Goal: Check status: Check status

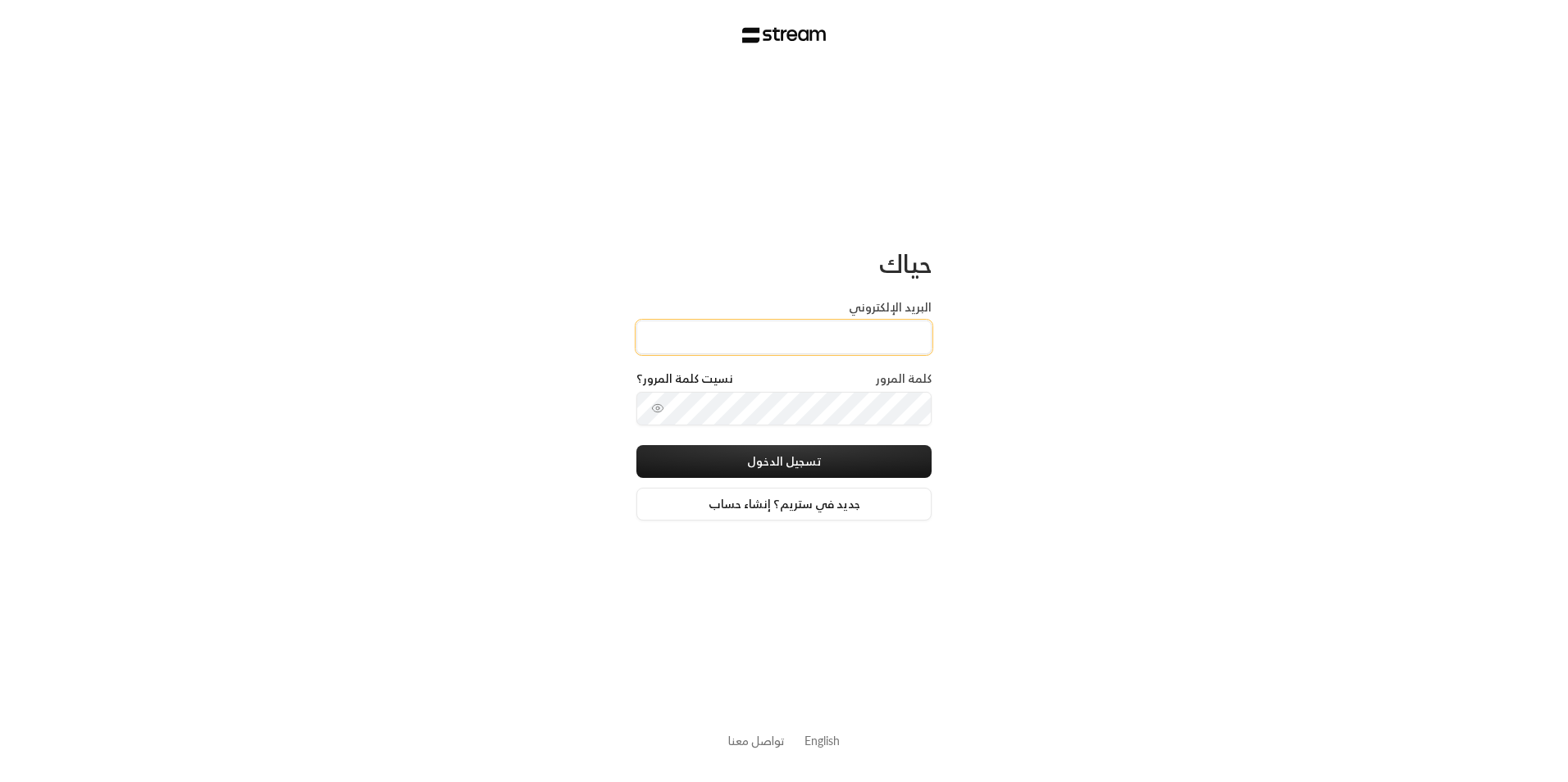
click at [778, 323] on input "البريد الإلكتروني" at bounding box center [784, 337] width 295 height 33
type input "[EMAIL_ADDRESS][DOMAIN_NAME]"
click at [821, 472] on button "تسجيل الدخول" at bounding box center [784, 461] width 295 height 33
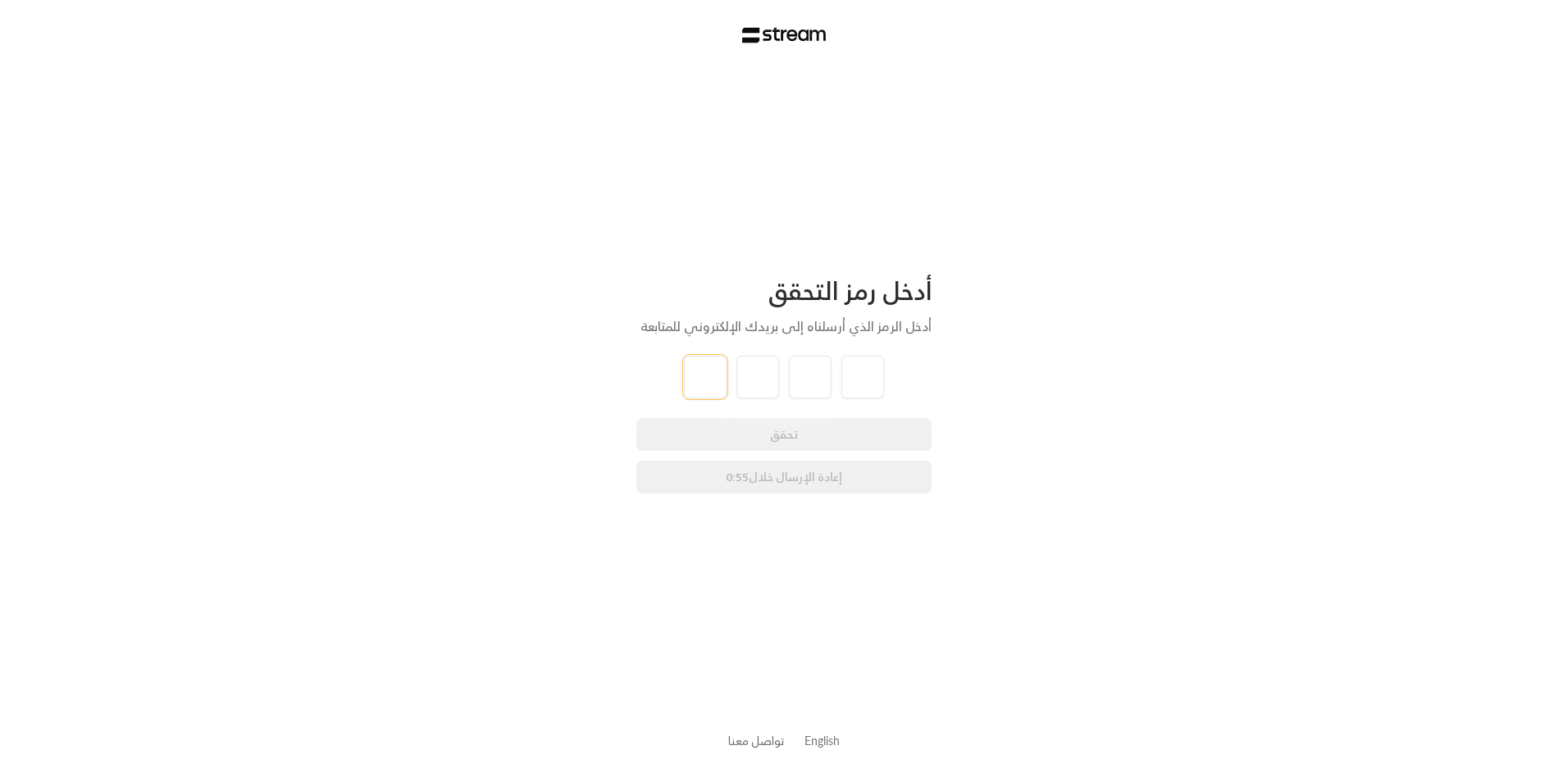
click at [705, 364] on input "tel" at bounding box center [706, 377] width 43 height 43
type input "4"
type input "1"
type input "9"
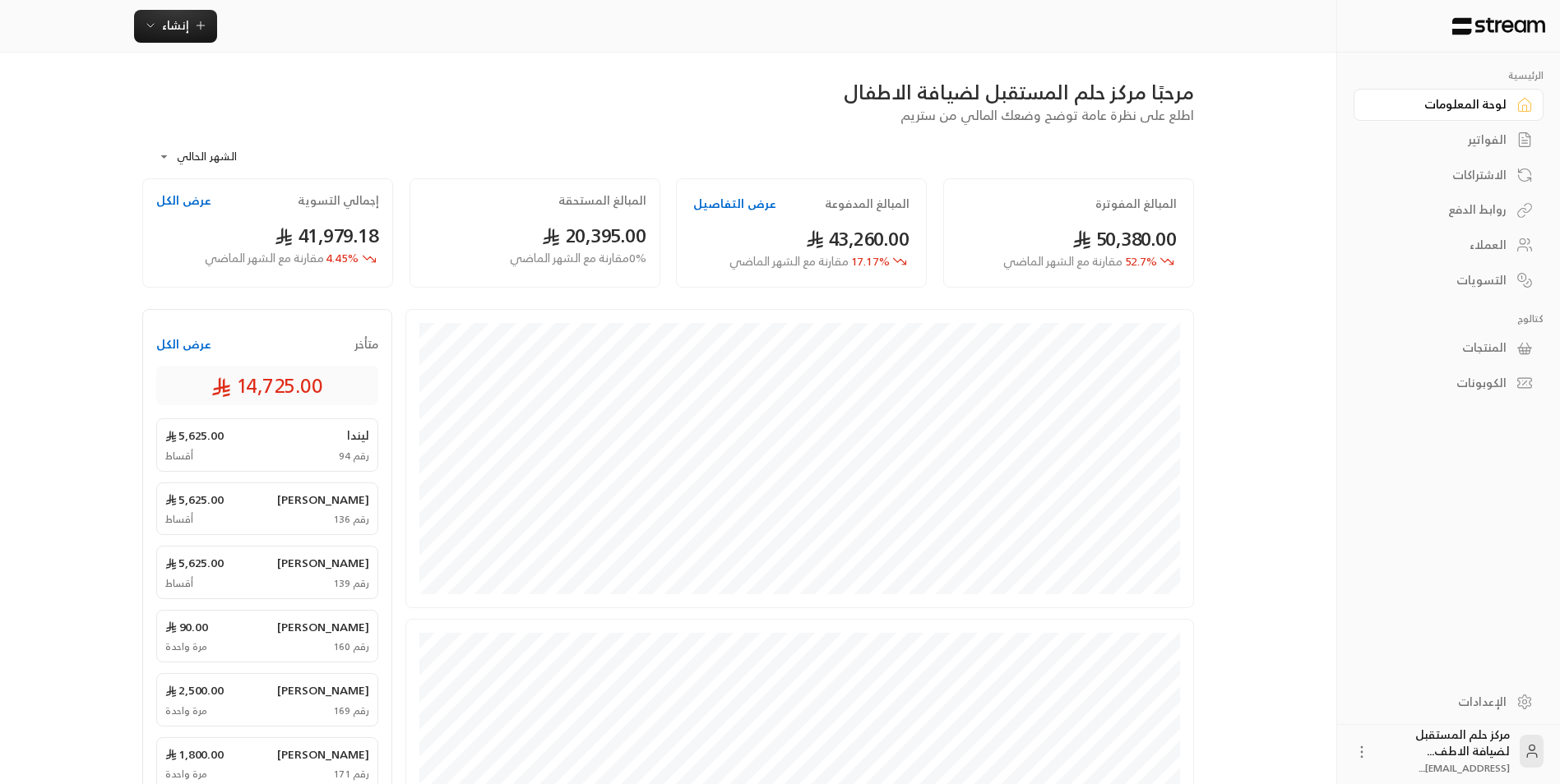
click at [1450, 142] on div "الفواتير" at bounding box center [1440, 139] width 132 height 17
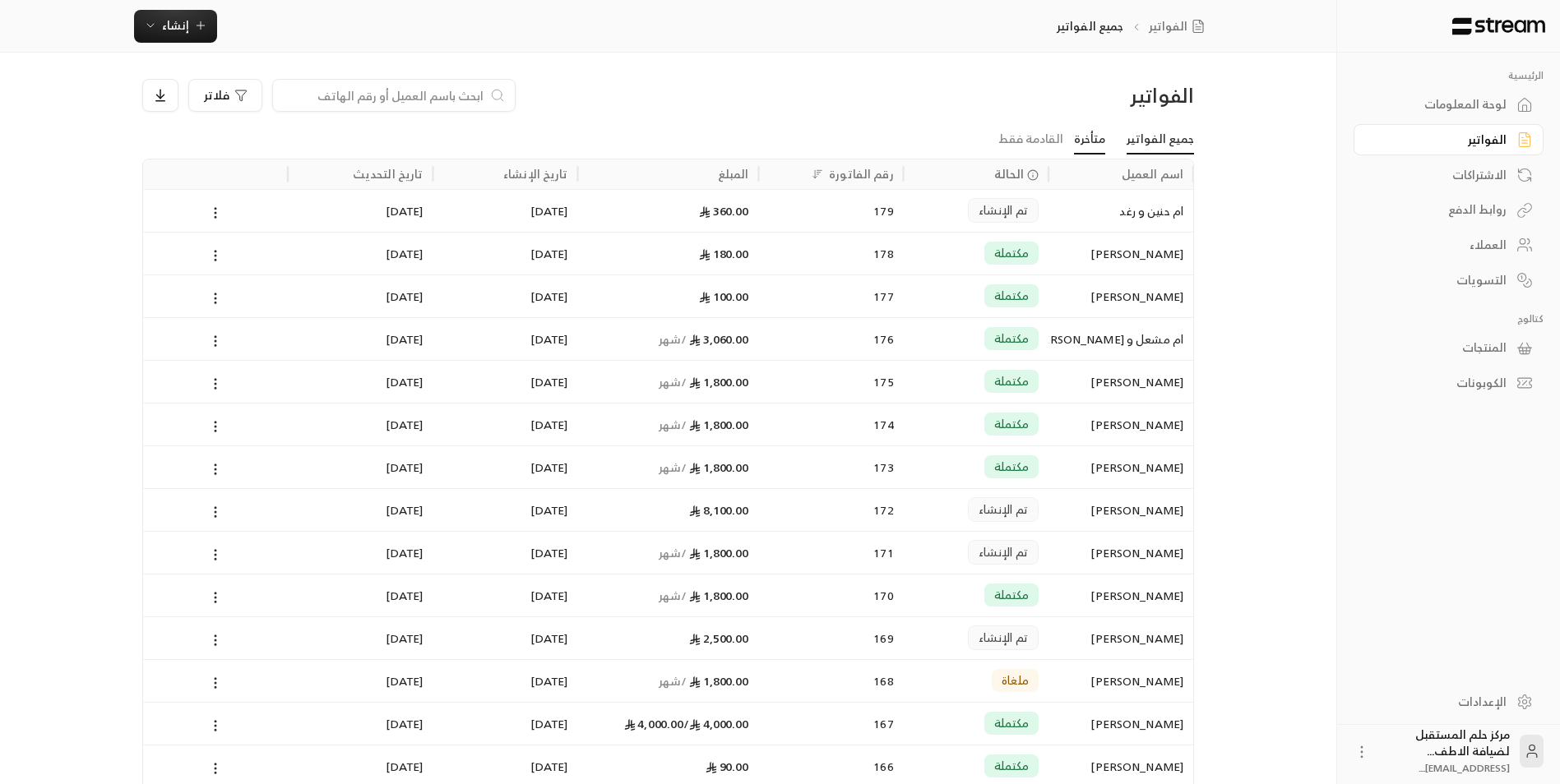
click at [1089, 148] on link "متأخرة" at bounding box center [1089, 139] width 31 height 29
